Goal: Information Seeking & Learning: Learn about a topic

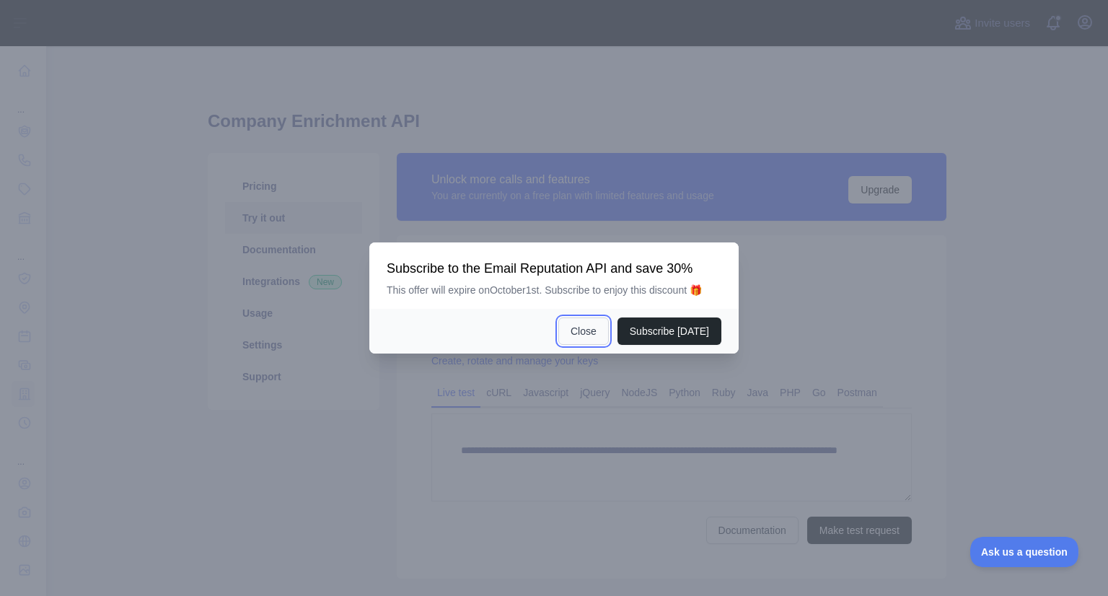
click at [577, 333] on button "Close" at bounding box center [583, 330] width 51 height 27
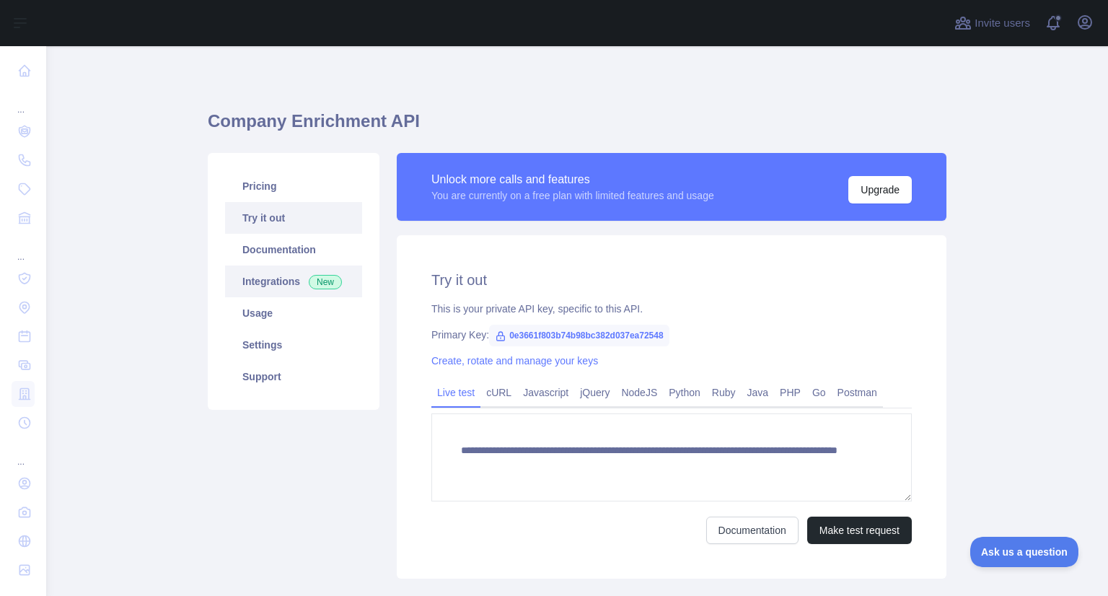
click at [266, 289] on link "Integrations New" at bounding box center [293, 282] width 137 height 32
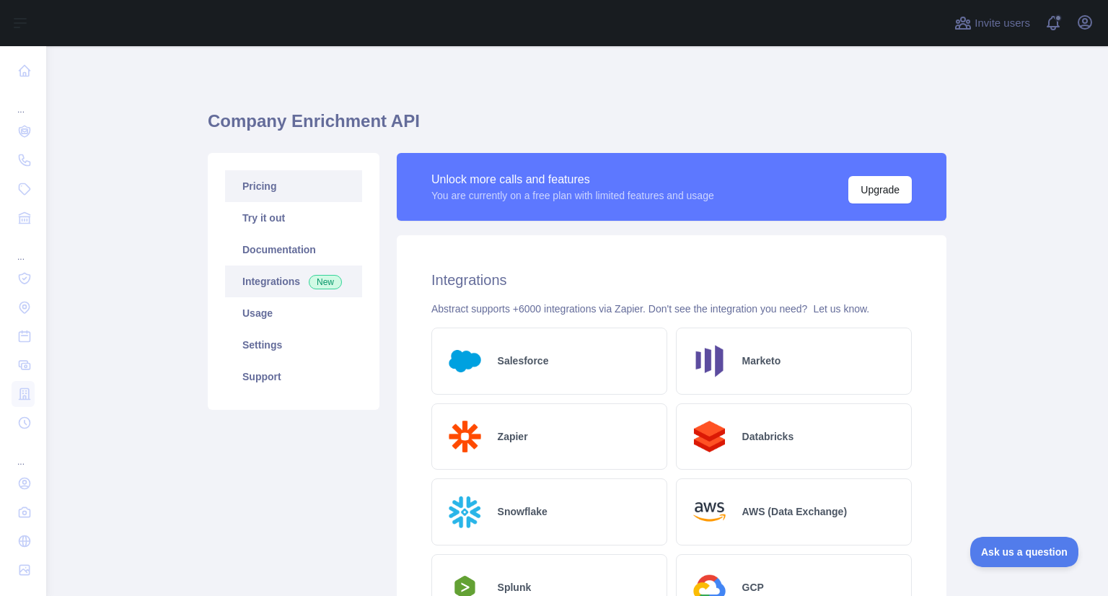
click at [260, 188] on link "Pricing" at bounding box center [293, 186] width 137 height 32
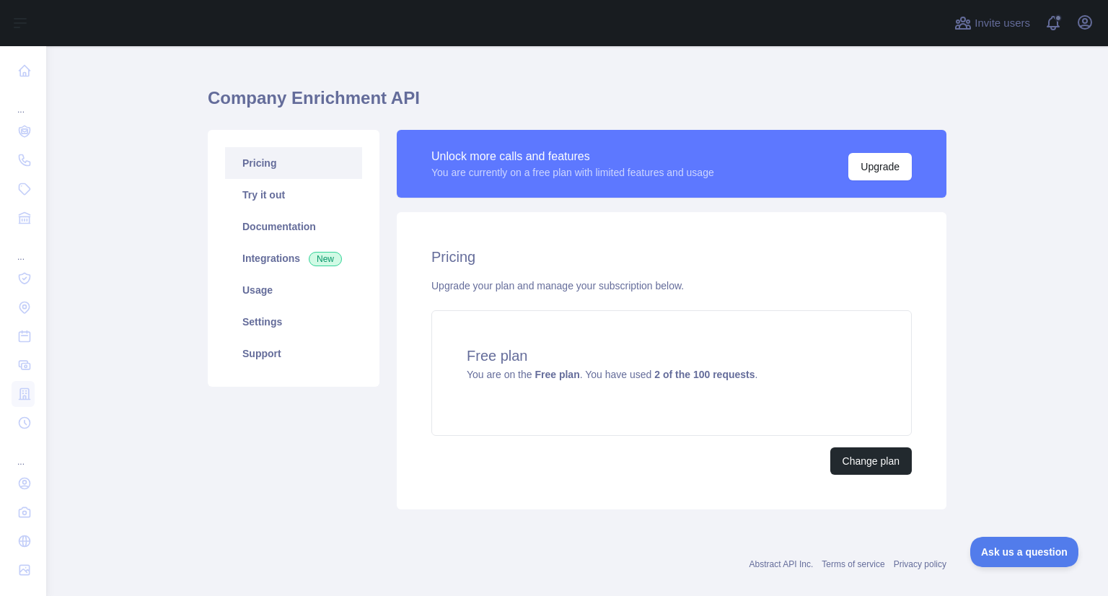
scroll to position [43, 0]
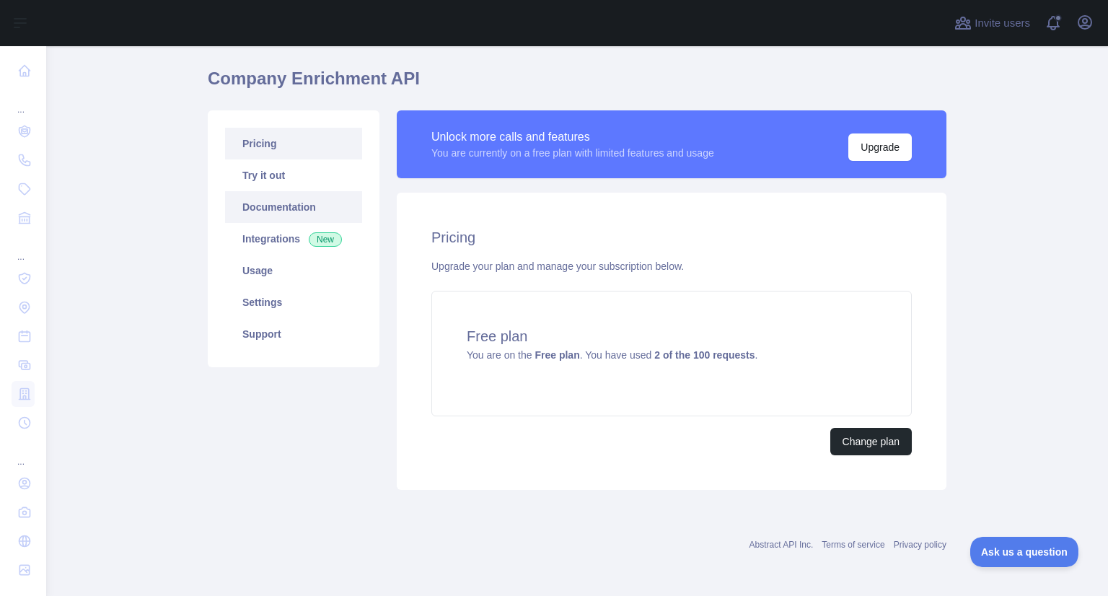
click at [272, 196] on link "Documentation" at bounding box center [293, 207] width 137 height 32
click at [288, 180] on link "Try it out" at bounding box center [293, 175] width 137 height 32
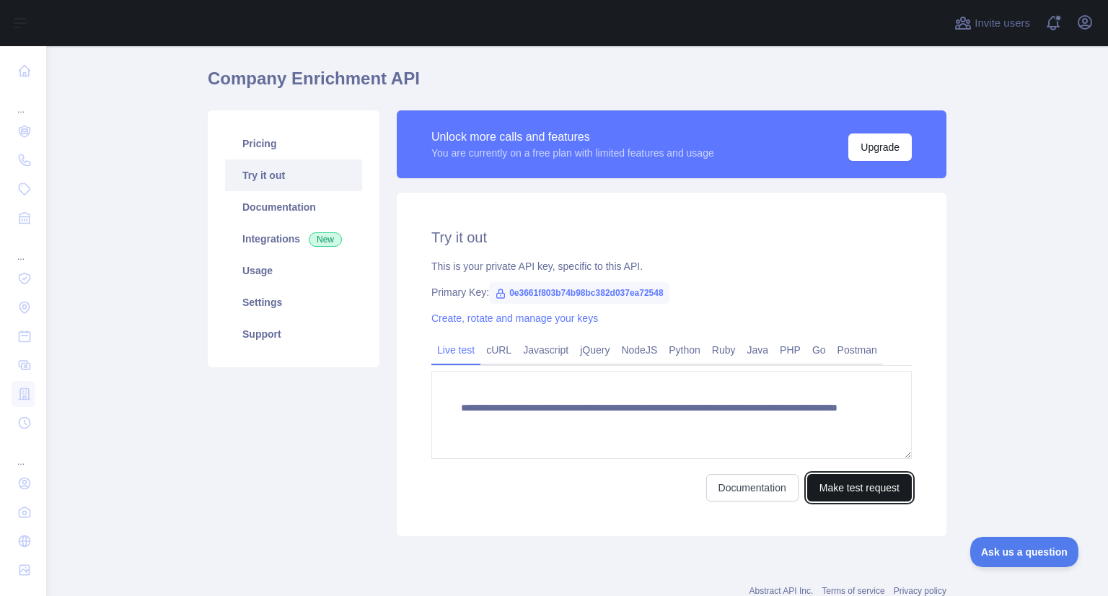
click at [854, 490] on button "Make test request" at bounding box center [859, 487] width 105 height 27
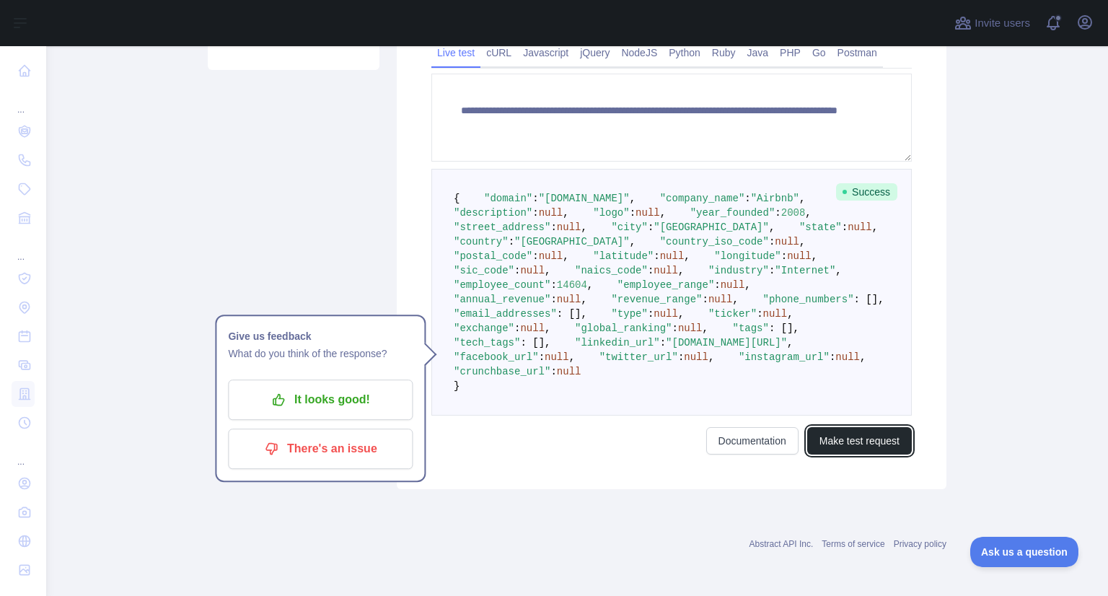
scroll to position [367, 0]
click at [781, 219] on span "2008" at bounding box center [793, 213] width 25 height 12
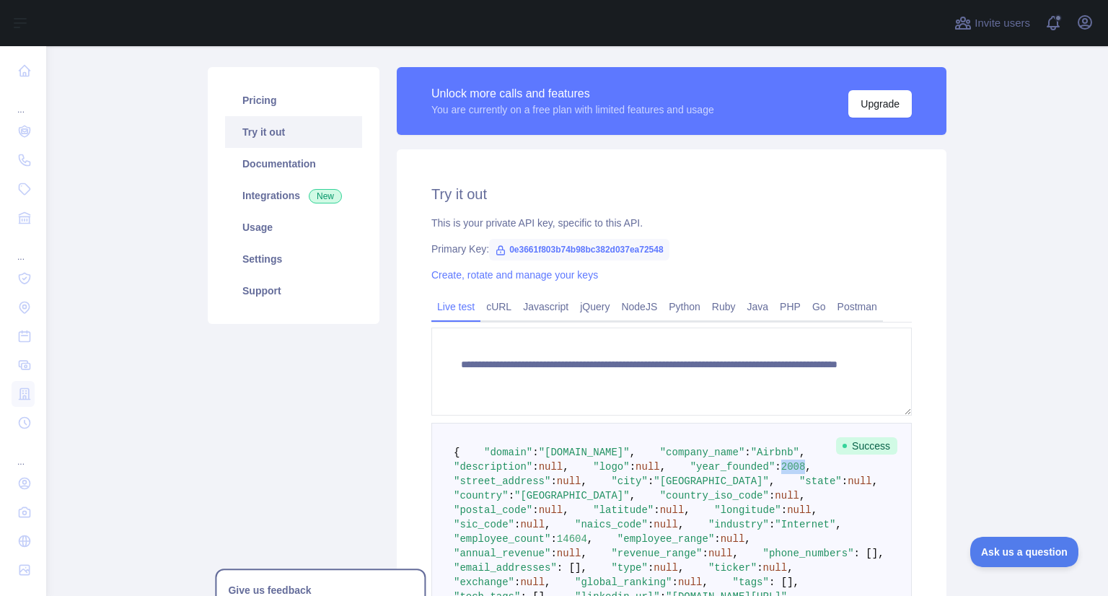
scroll to position [79, 0]
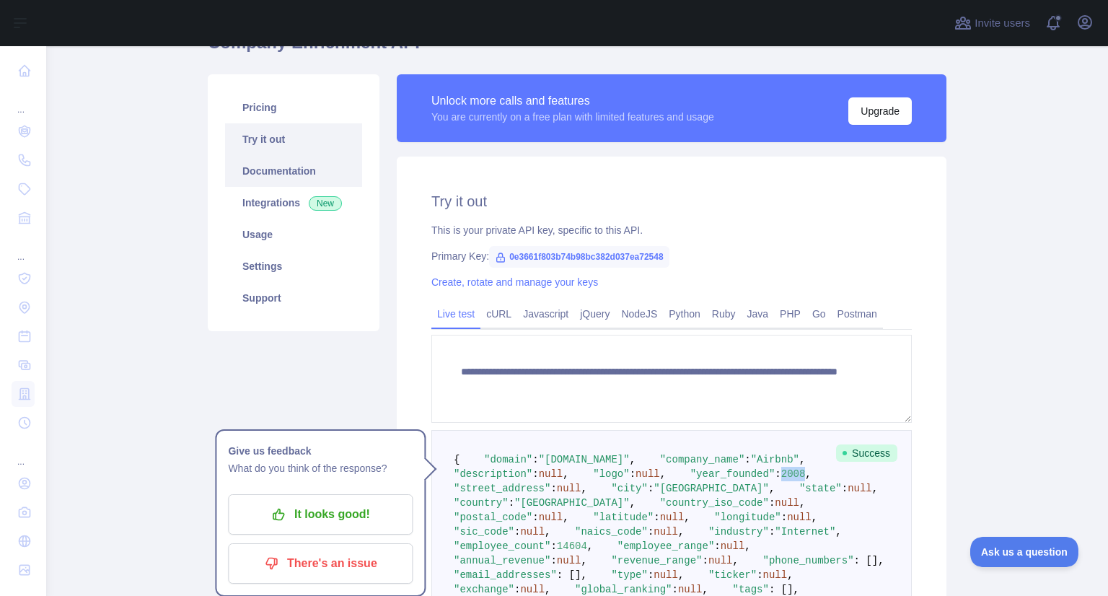
click at [320, 174] on link "Documentation" at bounding box center [293, 171] width 137 height 32
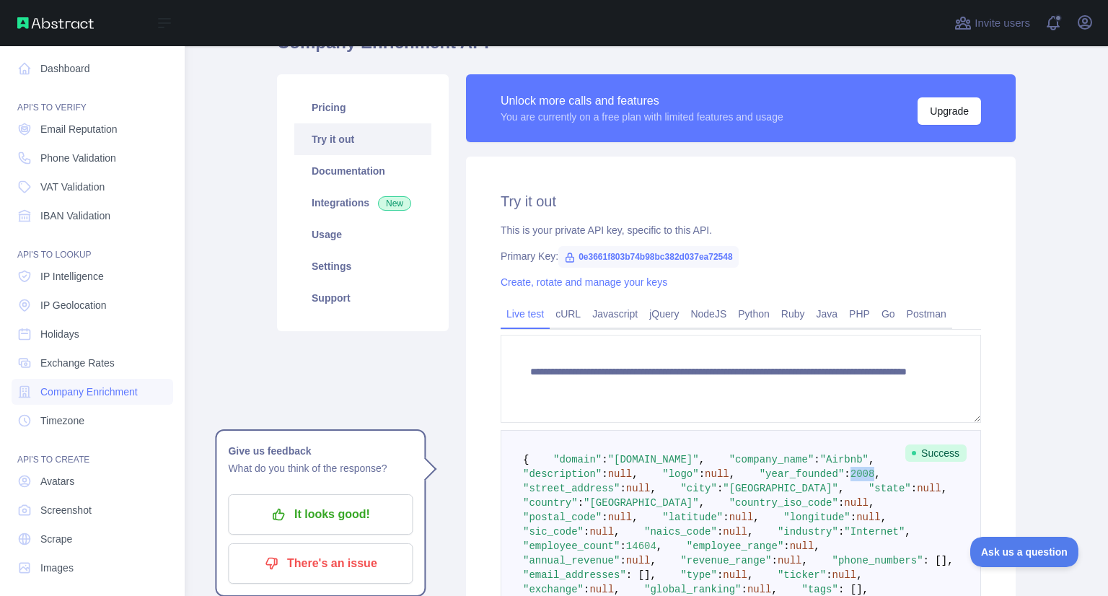
scroll to position [0, 0]
click at [109, 134] on span "Email Reputation" at bounding box center [78, 131] width 77 height 14
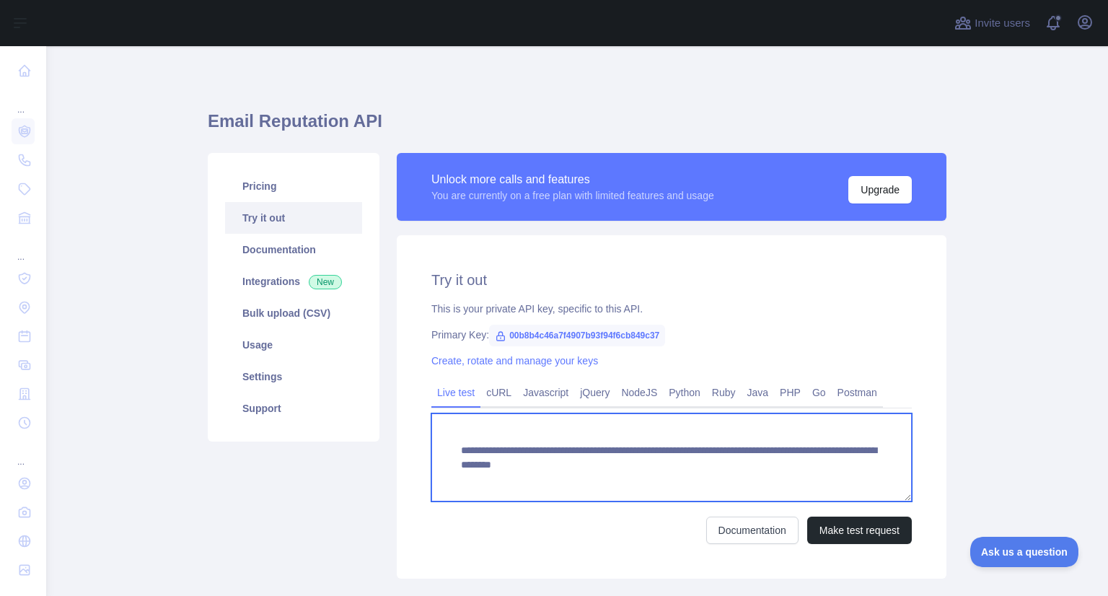
drag, startPoint x: 452, startPoint y: 454, endPoint x: 869, endPoint y: 486, distance: 418.2
click at [869, 486] on textarea "**********" at bounding box center [671, 457] width 481 height 88
